Goal: Transaction & Acquisition: Purchase product/service

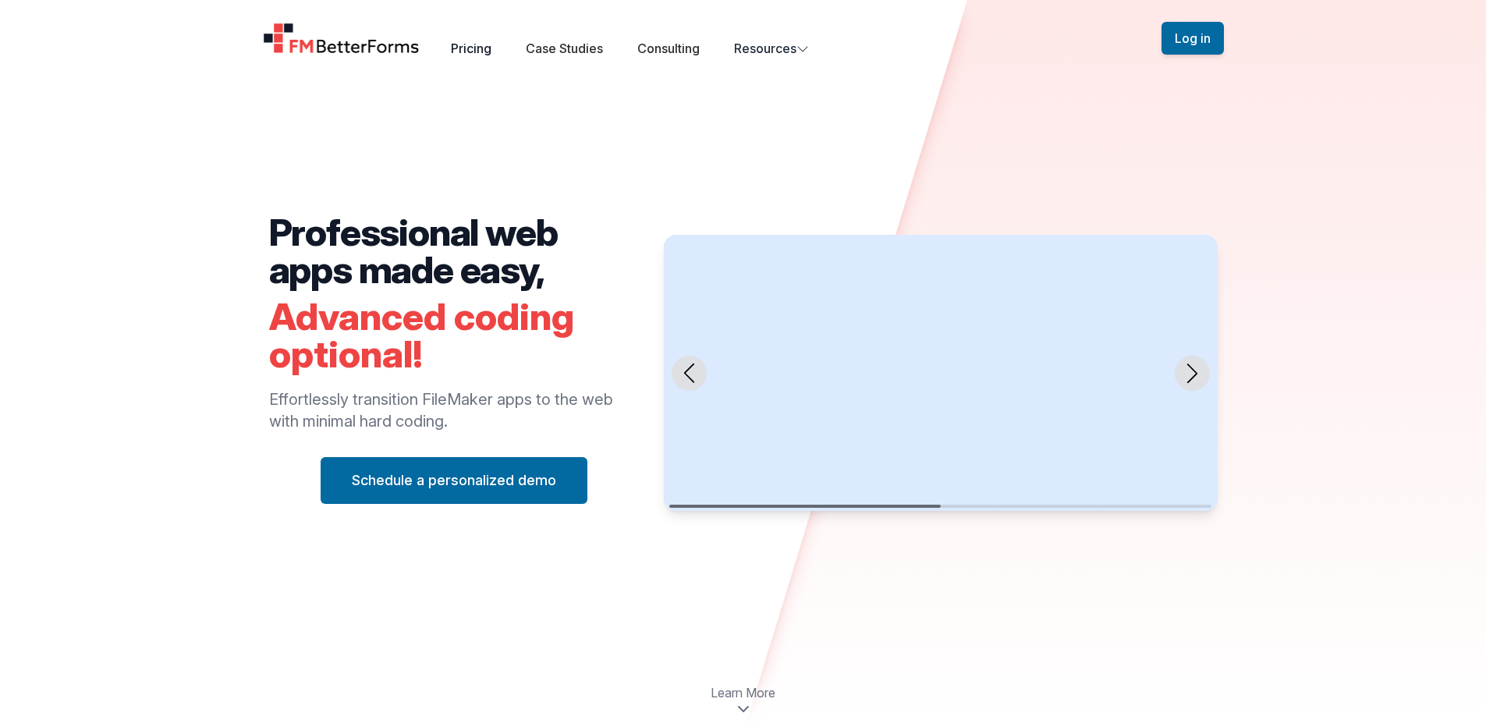
click at [485, 44] on link "Pricing" at bounding box center [471, 49] width 41 height 16
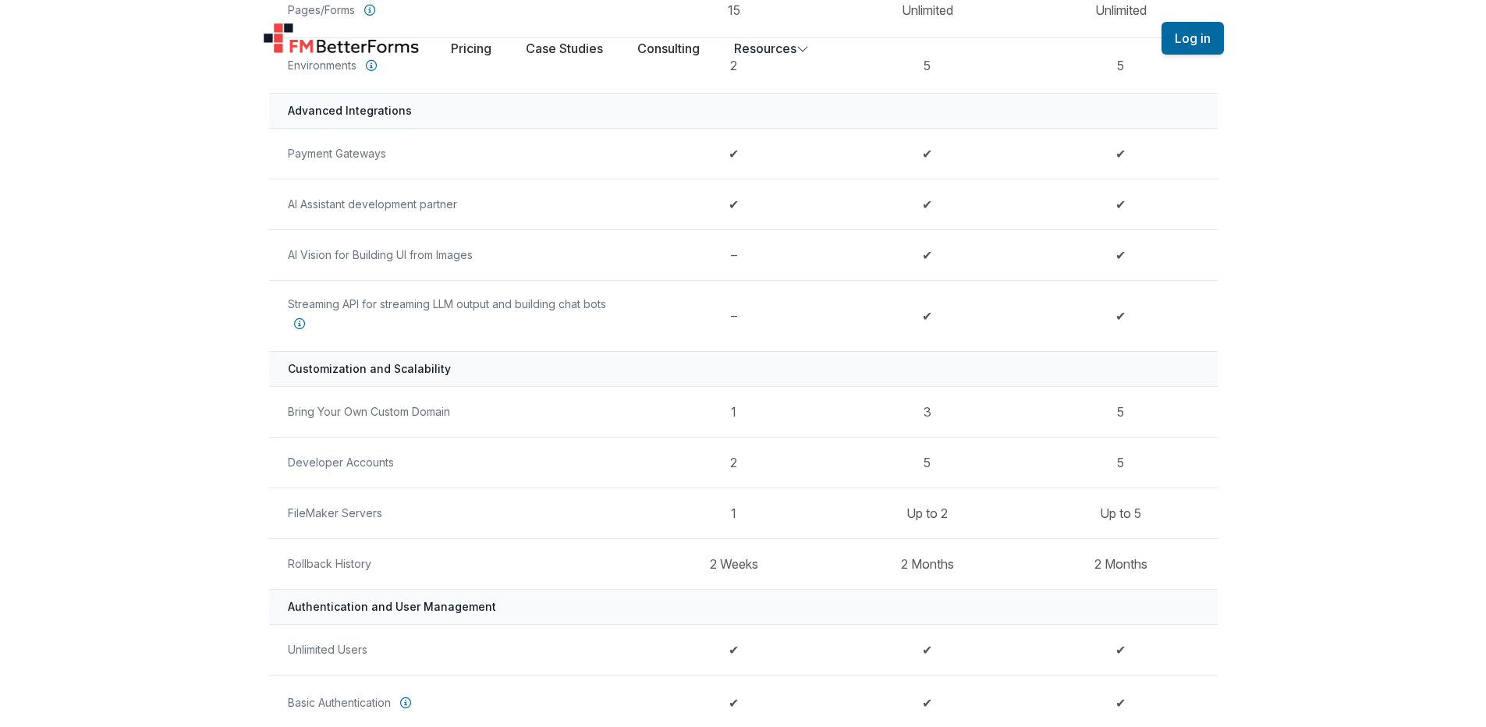
scroll to position [76, 0]
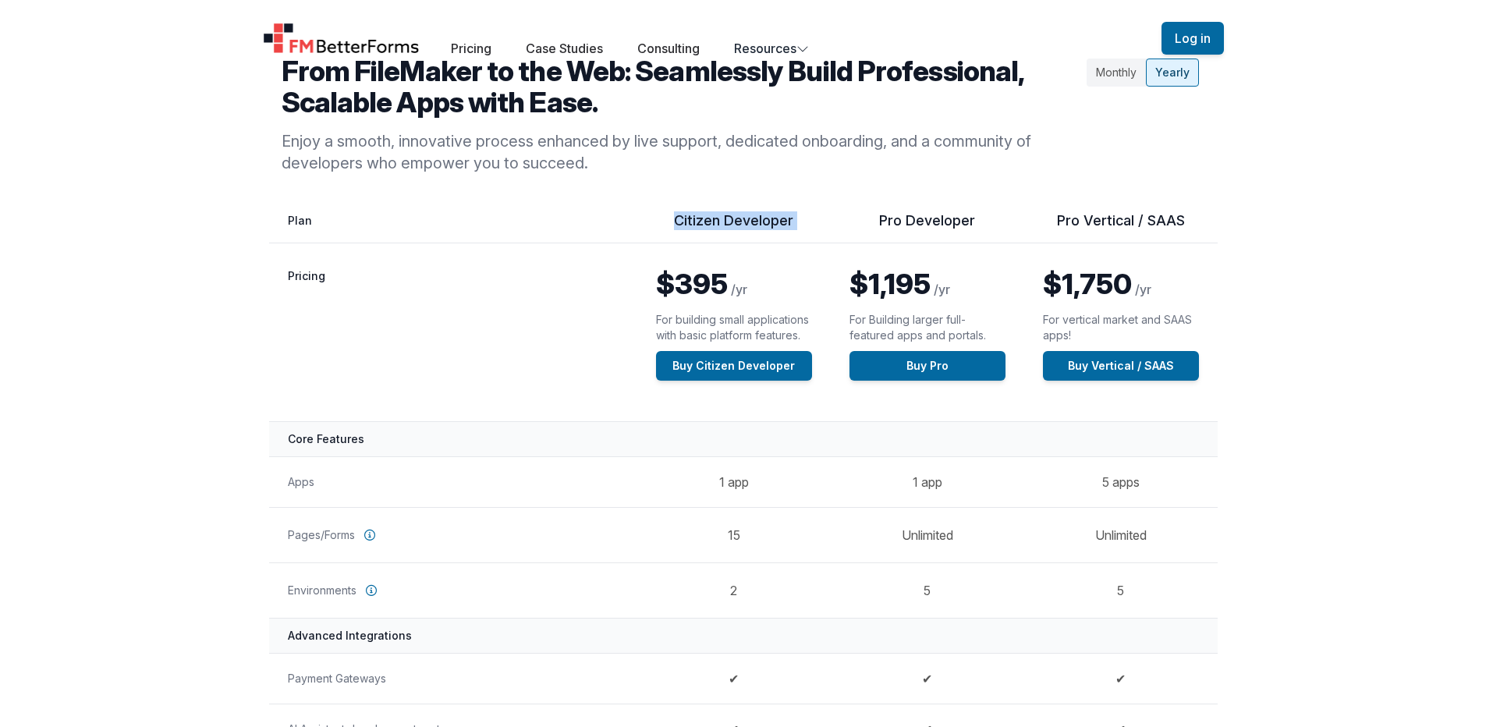
drag, startPoint x: 675, startPoint y: 221, endPoint x: 848, endPoint y: 228, distance: 173.2
click at [848, 228] on tr "Feature by Plan Citizen Developer Pro Developer Pro Vertical / SAAS" at bounding box center [743, 227] width 948 height 32
drag, startPoint x: 1047, startPoint y: 219, endPoint x: 1276, endPoint y: 243, distance: 229.7
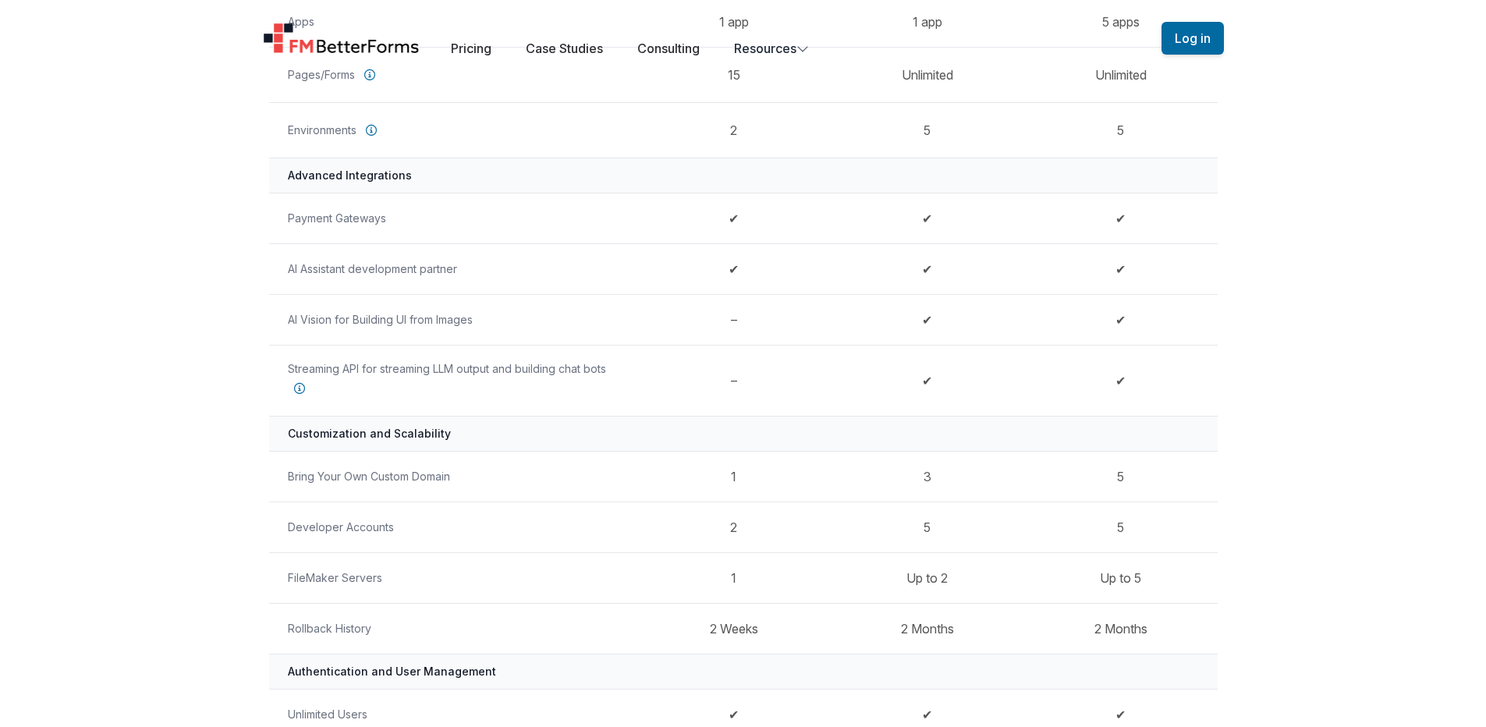
scroll to position [551, 0]
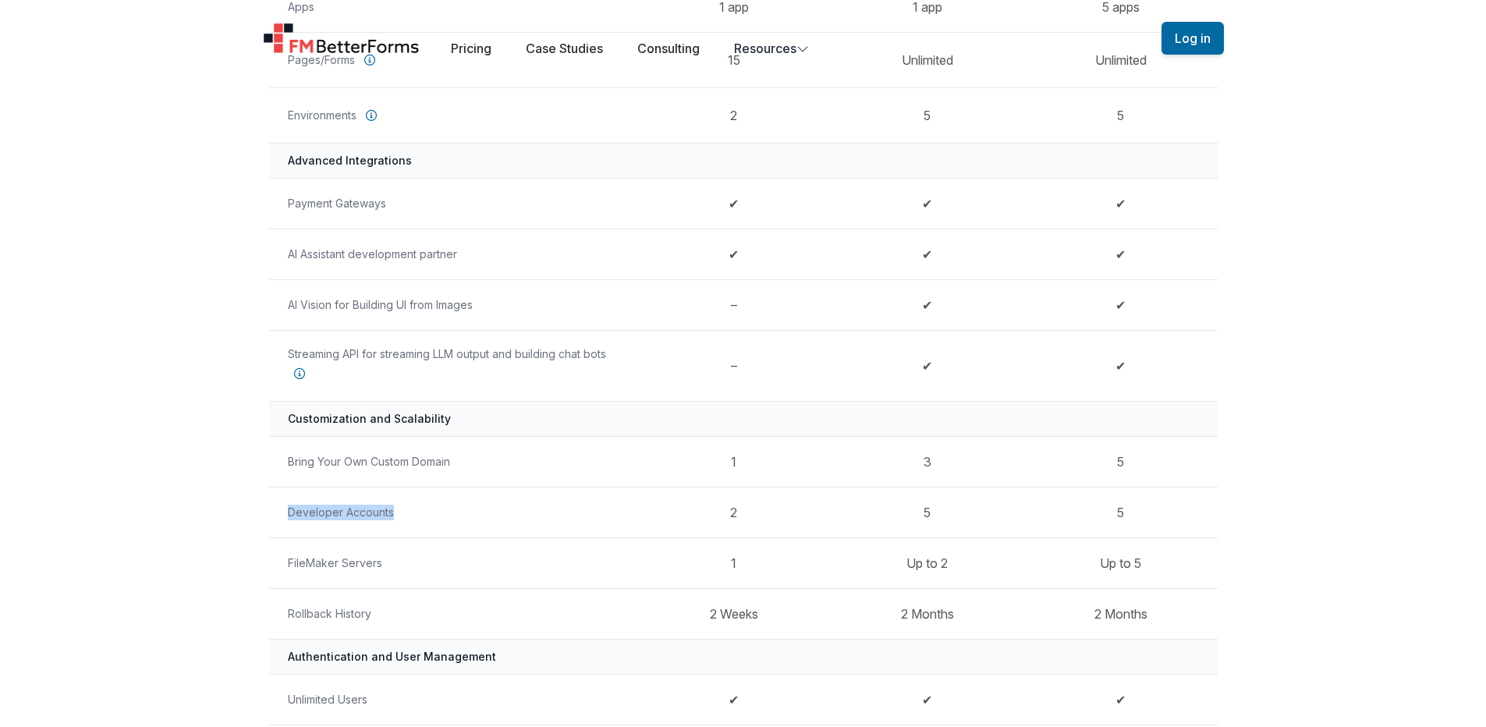
drag, startPoint x: 285, startPoint y: 509, endPoint x: 399, endPoint y: 513, distance: 114.7
click at [399, 513] on th "Developer Accounts" at bounding box center [453, 512] width 368 height 51
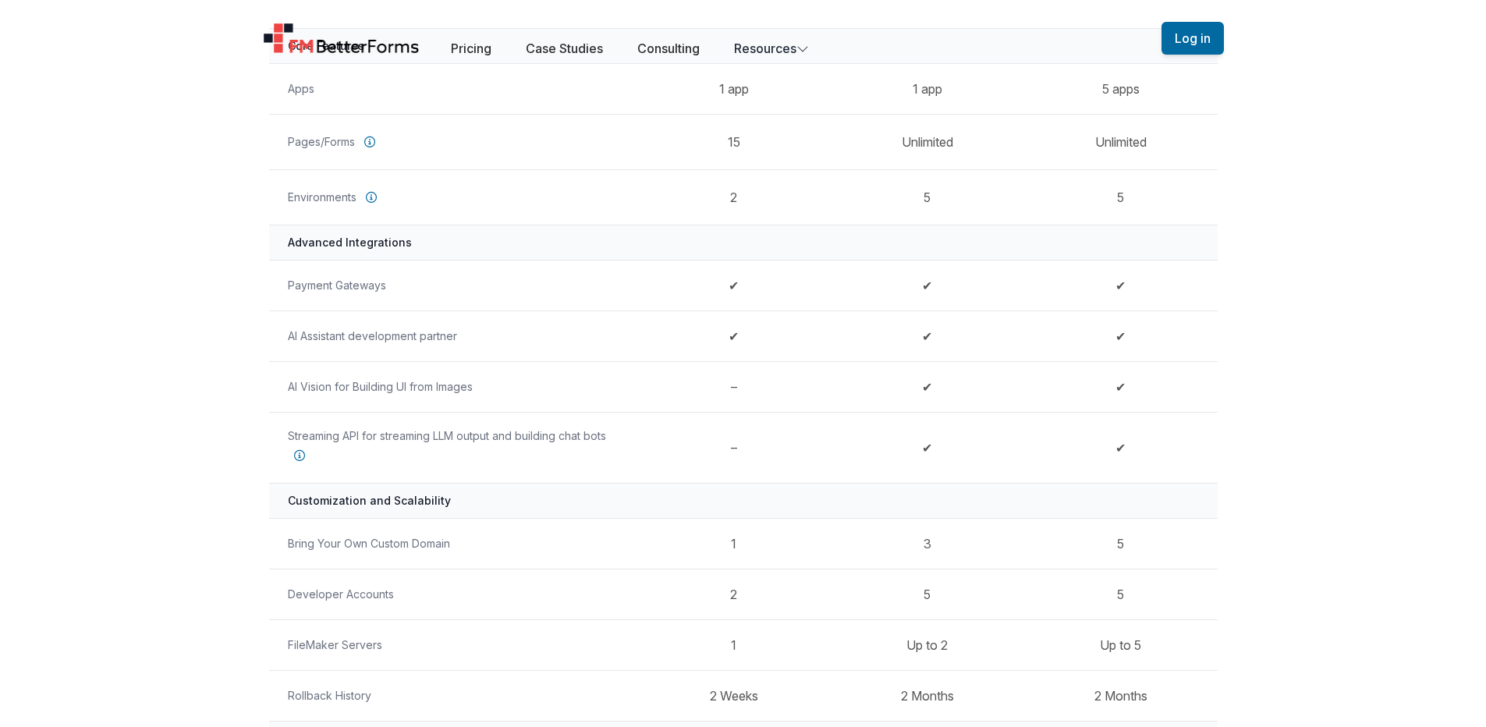
scroll to position [469, 0]
click at [728, 597] on td "2" at bounding box center [733, 593] width 193 height 51
click at [738, 594] on td "2" at bounding box center [733, 593] width 193 height 51
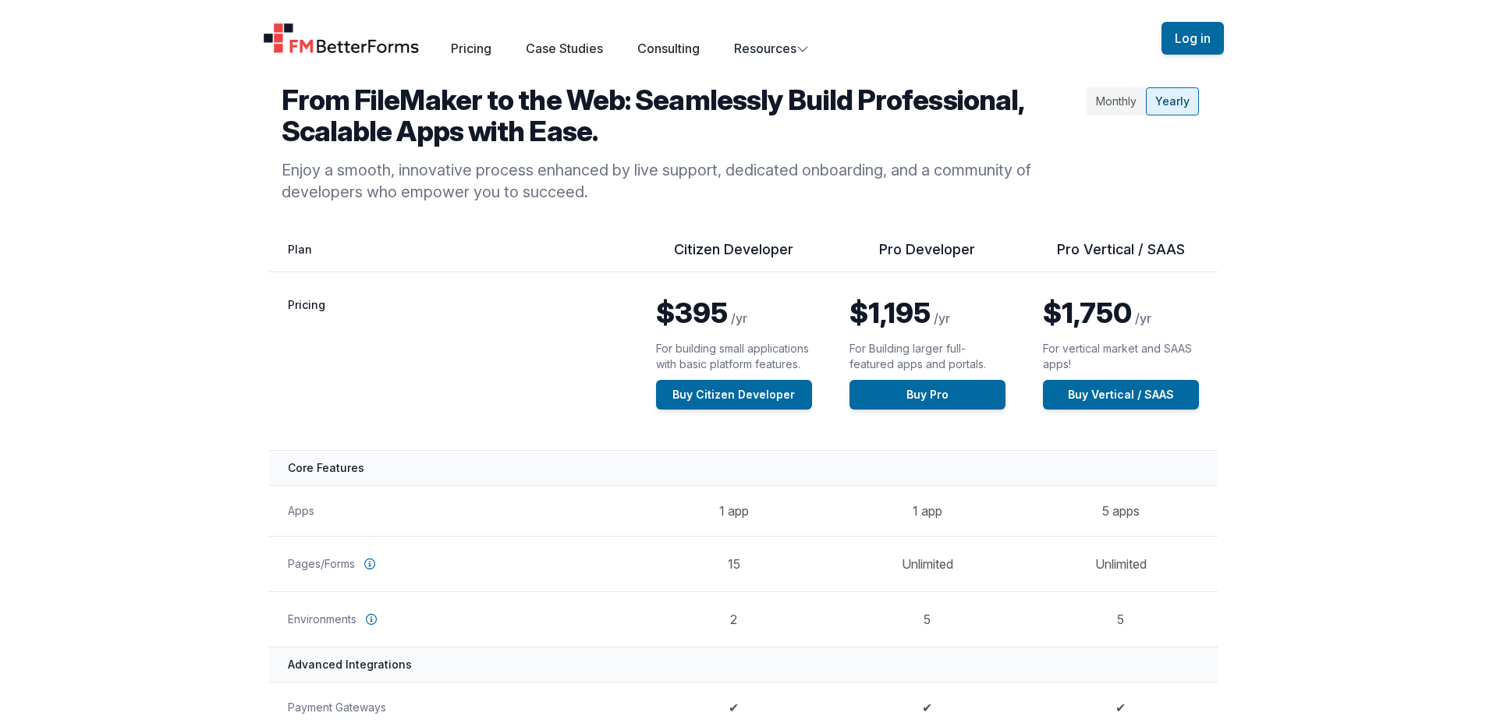
scroll to position [41, 0]
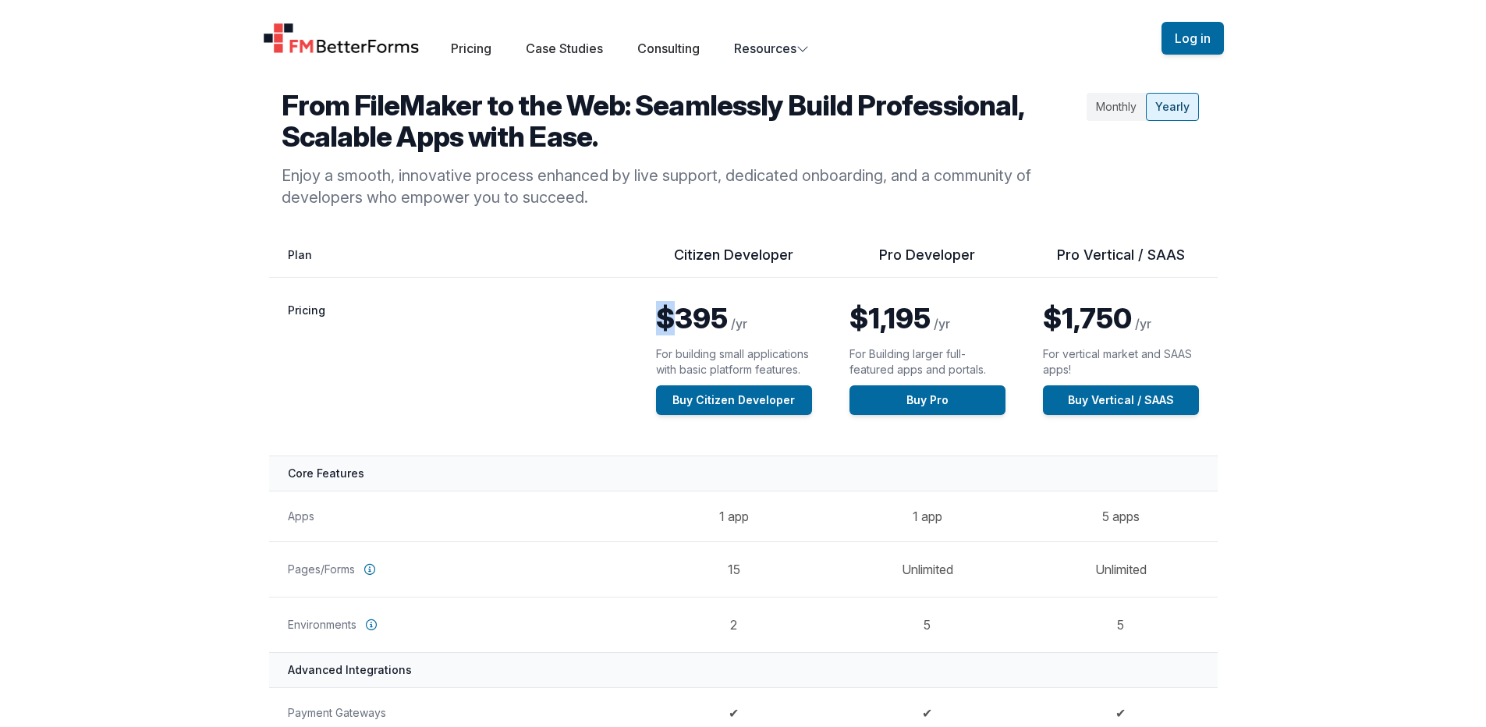
drag, startPoint x: 670, startPoint y: 312, endPoint x: 660, endPoint y: 313, distance: 10.3
click at [660, 313] on span "$395" at bounding box center [692, 318] width 72 height 34
click at [717, 403] on link "Buy Citizen Developer" at bounding box center [734, 400] width 156 height 30
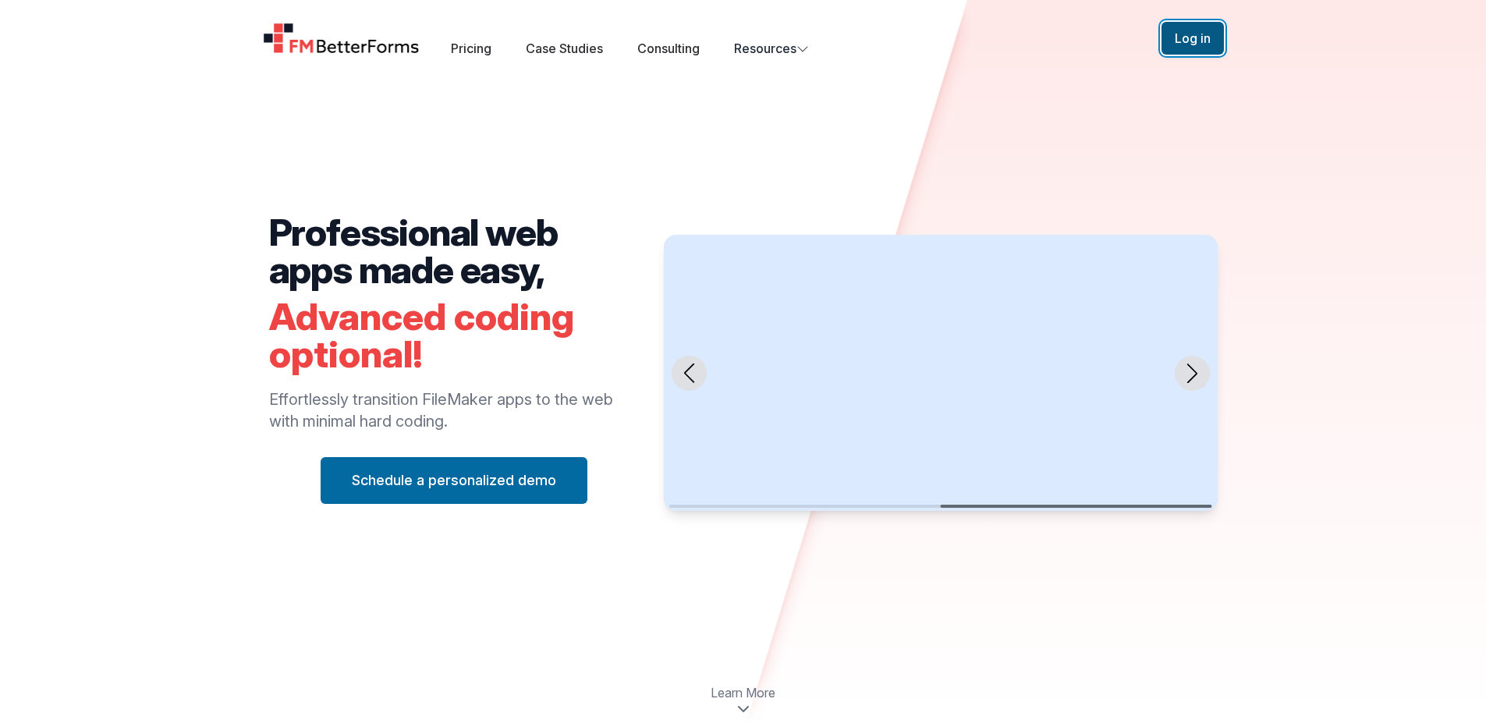
click at [1194, 34] on button "Log in" at bounding box center [1192, 38] width 62 height 33
click at [1174, 31] on button "Log in" at bounding box center [1192, 38] width 62 height 33
